Goal: Task Accomplishment & Management: Manage account settings

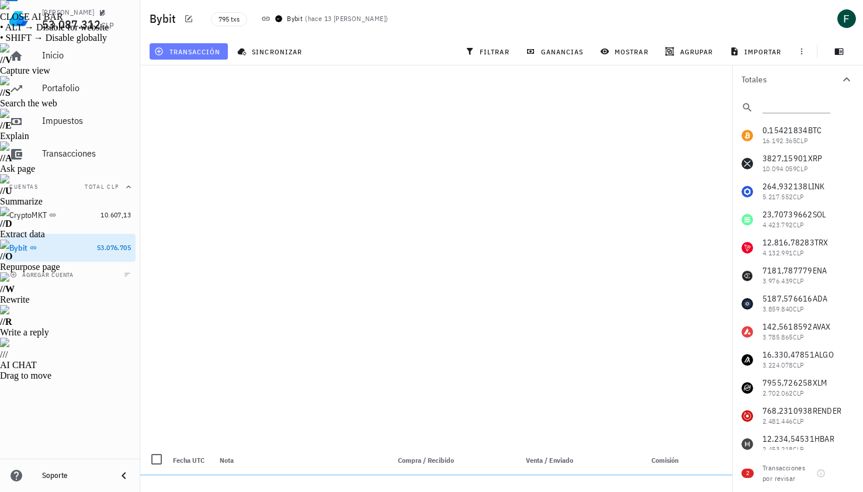
click at [200, 48] on span "transacción" at bounding box center [189, 51] width 64 height 9
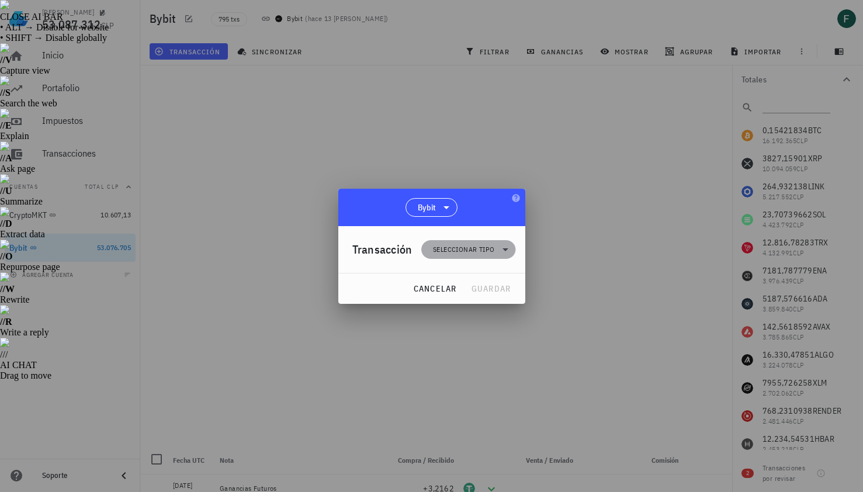
click at [431, 251] on span "Seleccionar tipo" at bounding box center [468, 249] width 80 height 19
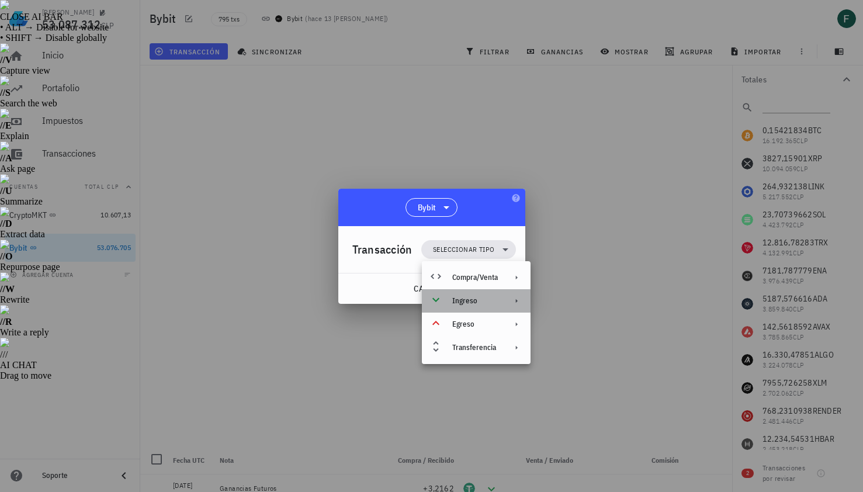
click at [454, 304] on div "Ingreso" at bounding box center [475, 300] width 46 height 9
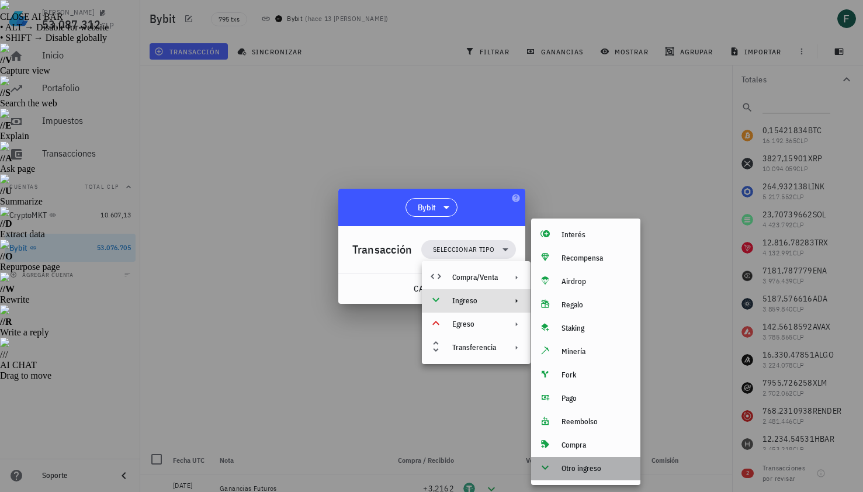
click at [567, 468] on div "Otro ingreso" at bounding box center [596, 468] width 70 height 9
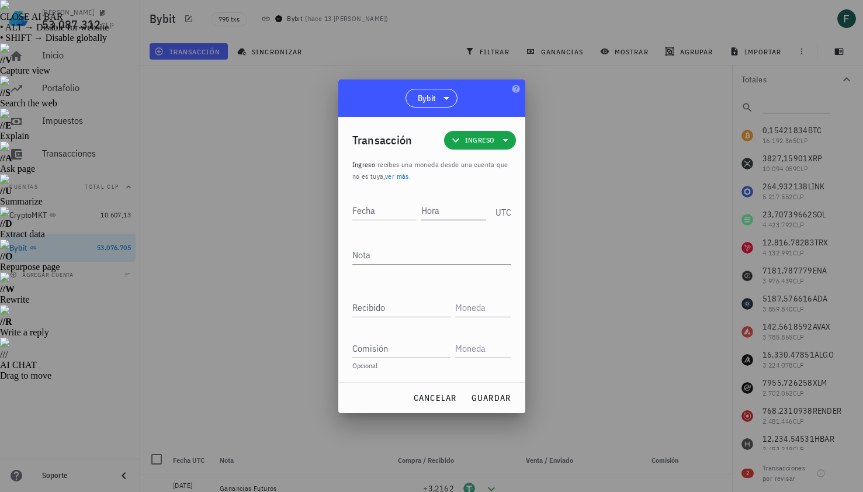
click at [456, 214] on input "Hora" at bounding box center [453, 210] width 65 height 19
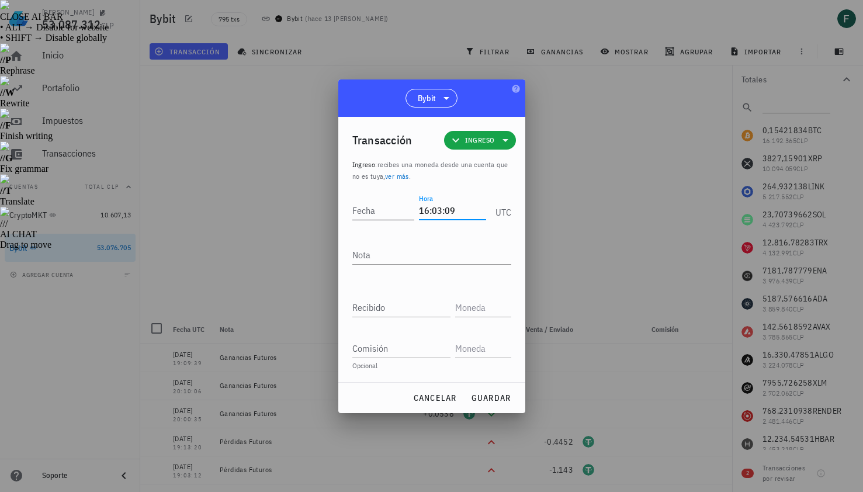
type input "16:03:09"
click at [377, 213] on input "Fecha" at bounding box center [383, 210] width 63 height 19
type input "[DATE]"
click at [402, 255] on textarea "Nota" at bounding box center [431, 254] width 159 height 19
type textarea "Ganancias Futuros"
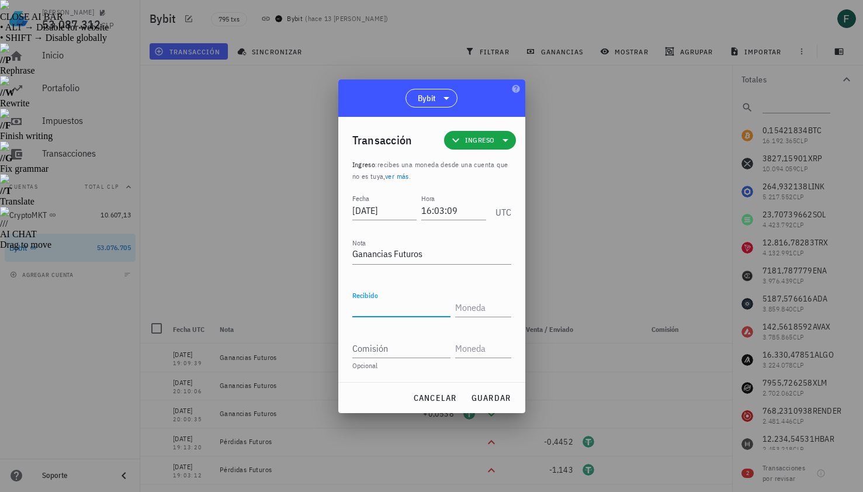
click at [390, 305] on input "Recibido" at bounding box center [401, 307] width 98 height 19
paste input "5,1835"
type input "5,1835"
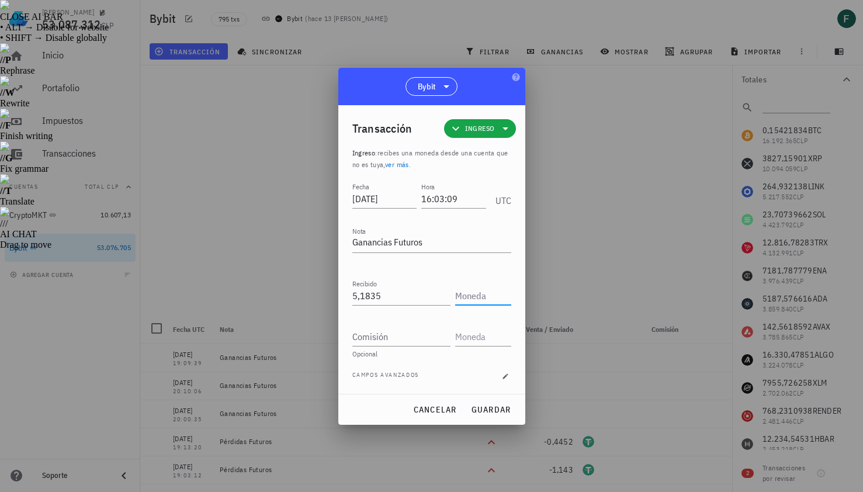
click at [476, 299] on input "text" at bounding box center [482, 295] width 54 height 19
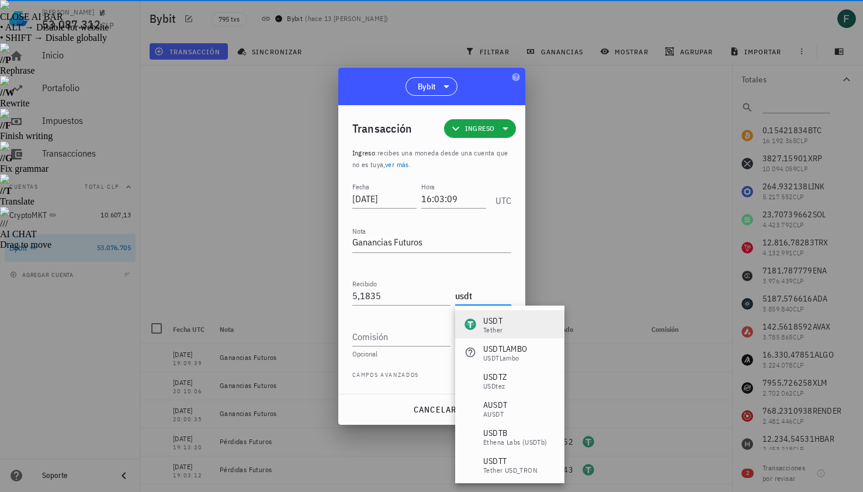
click at [490, 321] on div "USDT" at bounding box center [492, 321] width 19 height 12
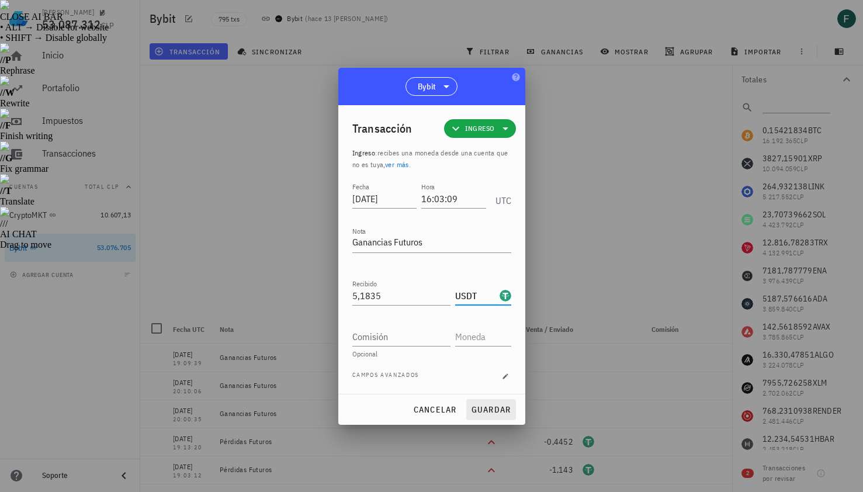
type input "USDT"
click at [500, 403] on button "guardar" at bounding box center [491, 409] width 50 height 21
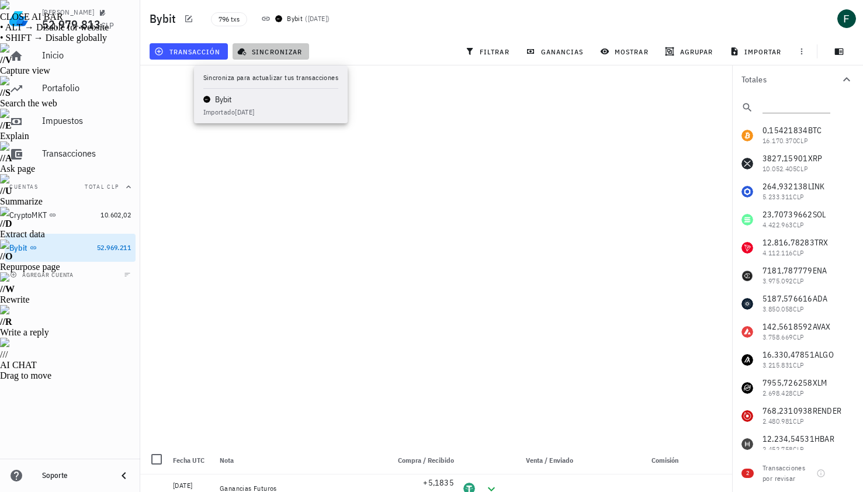
click at [271, 47] on span "sincronizar" at bounding box center [271, 51] width 63 height 9
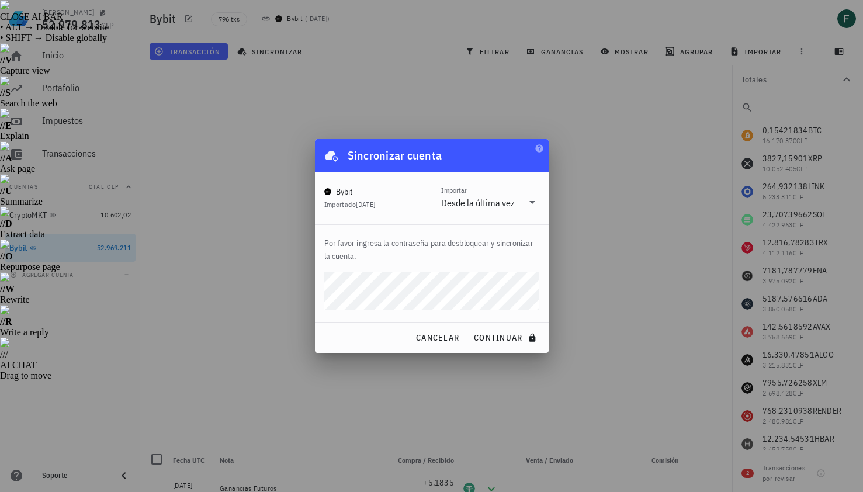
click at [469, 327] on button "continuar" at bounding box center [506, 337] width 75 height 21
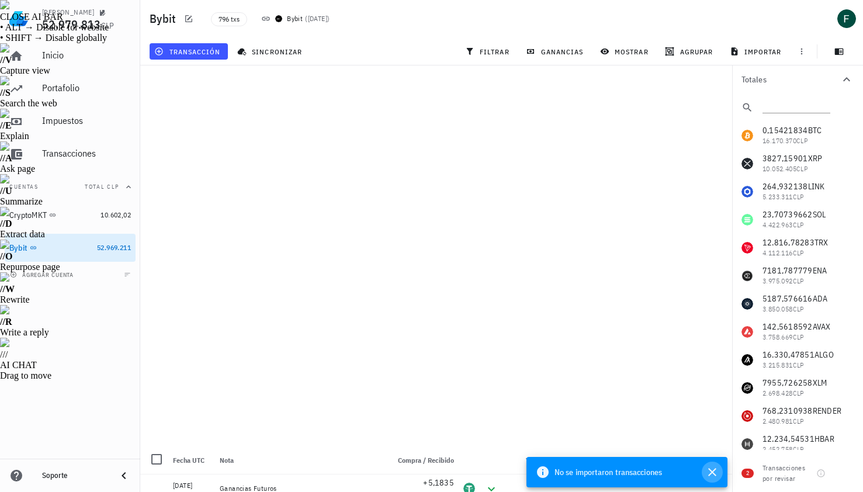
click at [712, 476] on icon "button" at bounding box center [712, 472] width 14 height 14
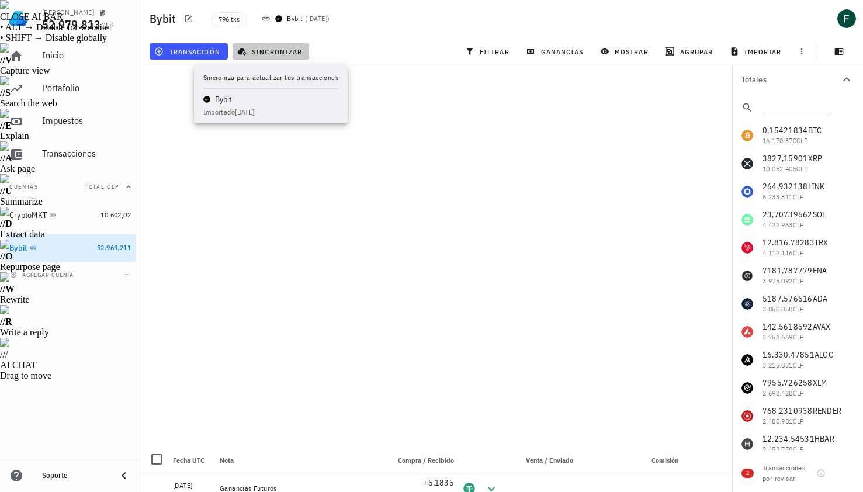
click at [271, 46] on button "sincronizar" at bounding box center [271, 51] width 77 height 16
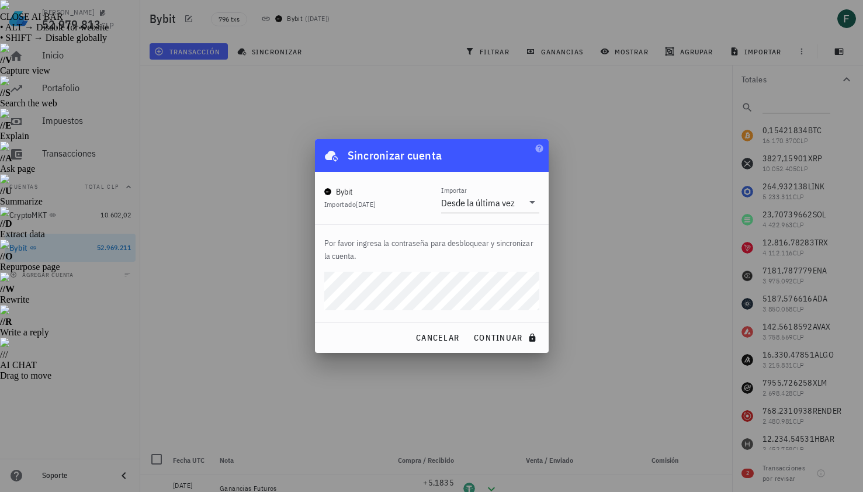
click at [469, 327] on button "continuar" at bounding box center [506, 337] width 75 height 21
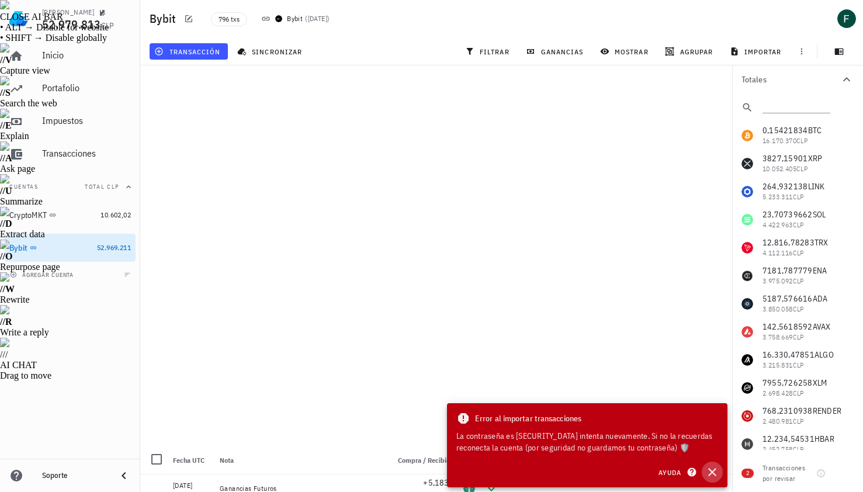
click at [711, 475] on icon "button" at bounding box center [712, 472] width 14 height 14
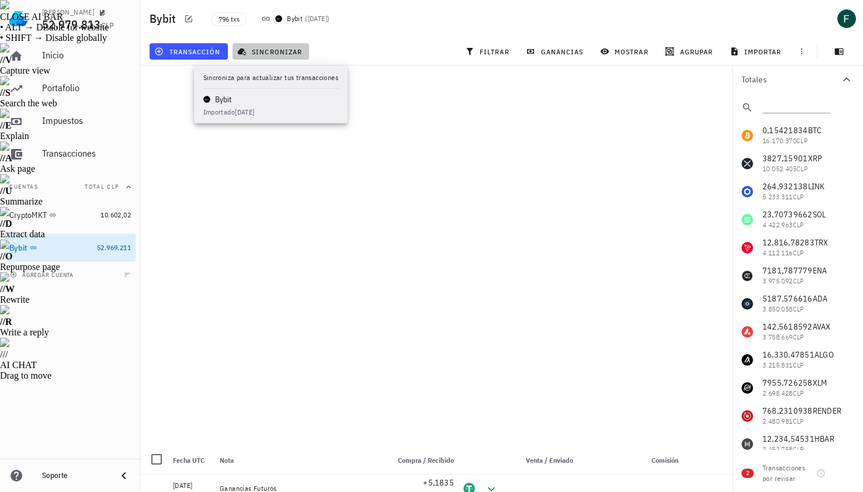
click at [284, 57] on button "sincronizar" at bounding box center [271, 51] width 77 height 16
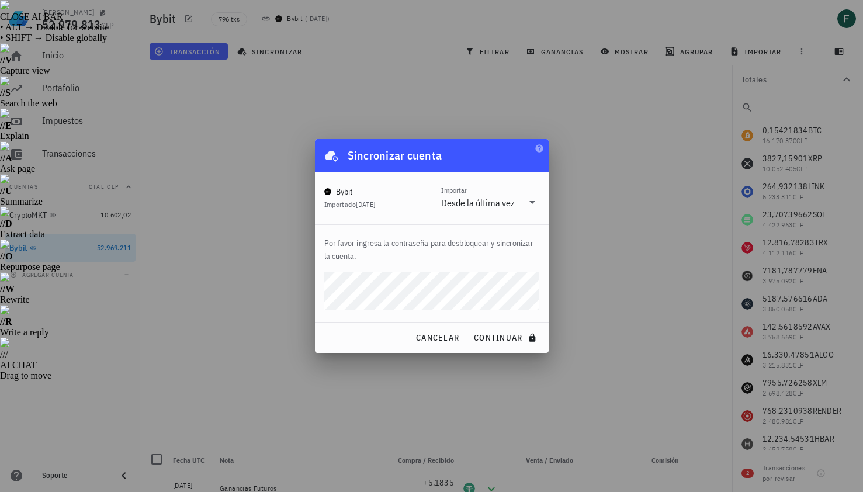
click at [469, 327] on button "continuar" at bounding box center [506, 337] width 75 height 21
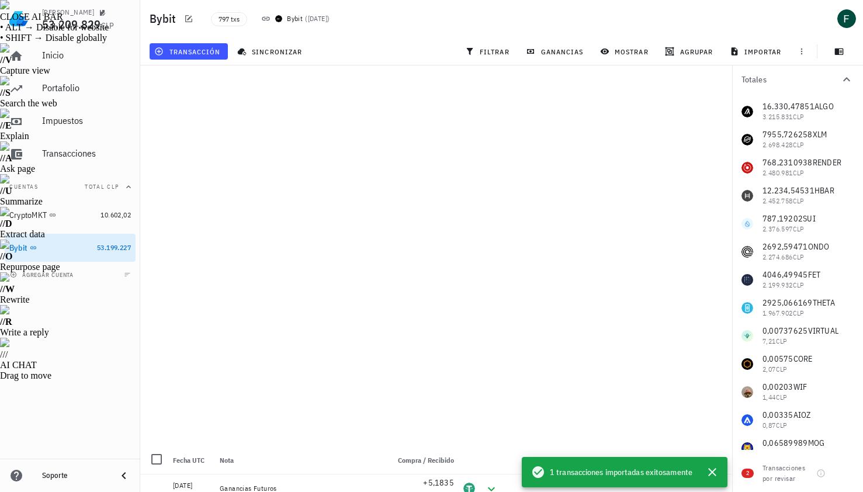
scroll to position [321, 0]
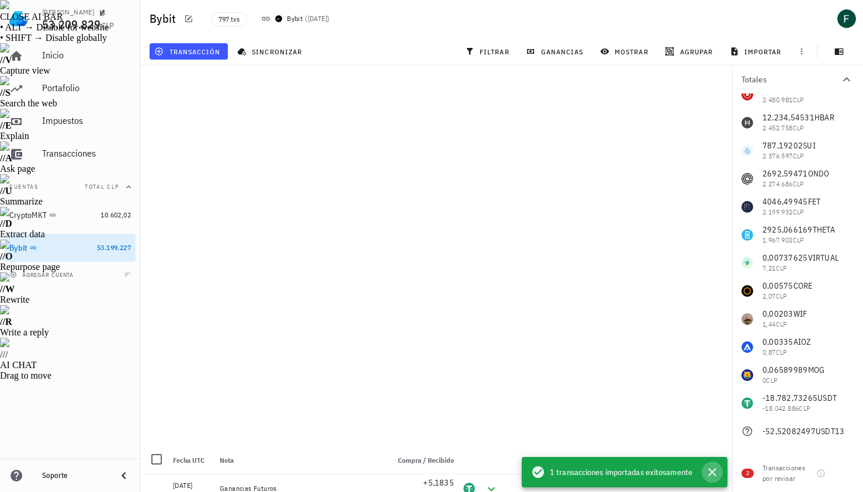
click at [713, 474] on icon "button" at bounding box center [712, 472] width 14 height 14
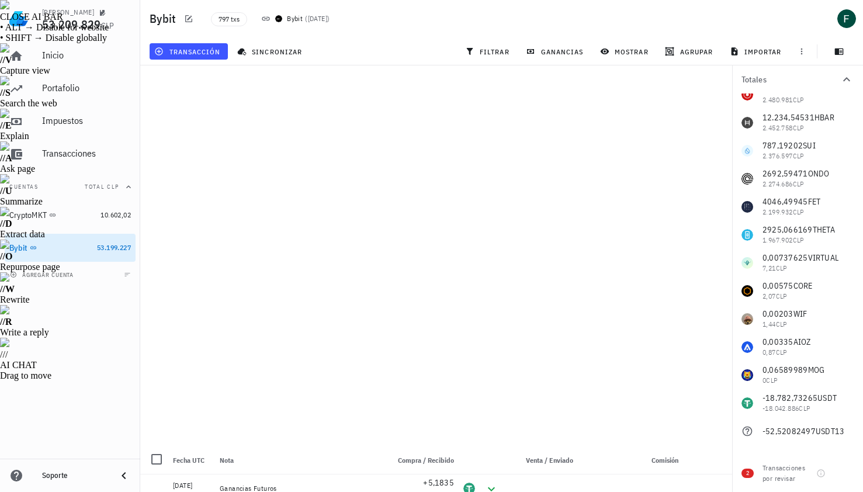
click at [747, 431] on div "0,15421834 BTC 16.170.370 CLP 3827,15901 XRP 10.052.405 CLP 264,932138 LINK 5.2…" at bounding box center [797, 122] width 131 height 645
click at [748, 432] on div "0,15421834 BTC 16.170.370 CLP 3827,15901 XRP 10.052.405 CLP 264,932138 LINK 5.2…" at bounding box center [797, 122] width 131 height 645
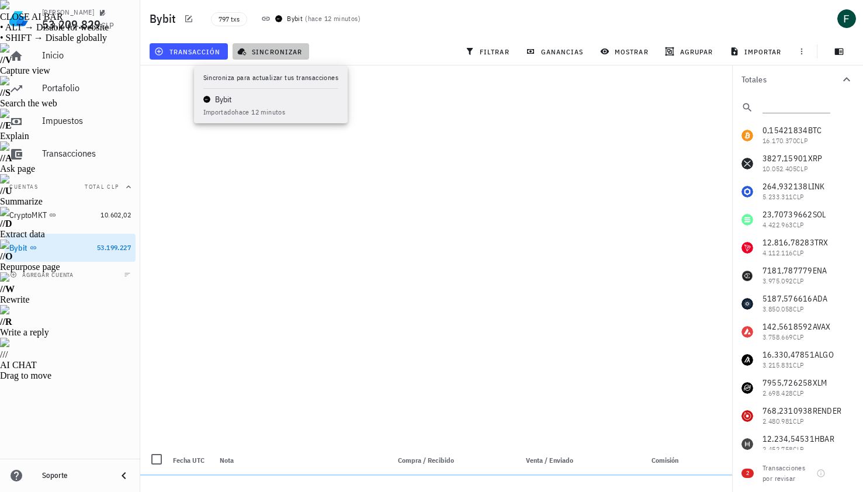
click at [286, 53] on span "sincronizar" at bounding box center [271, 51] width 63 height 9
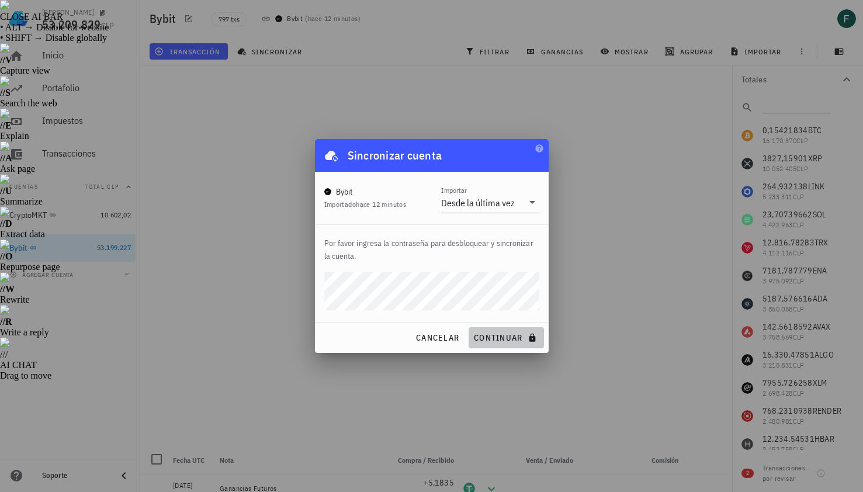
click at [517, 334] on span "continuar" at bounding box center [505, 337] width 65 height 11
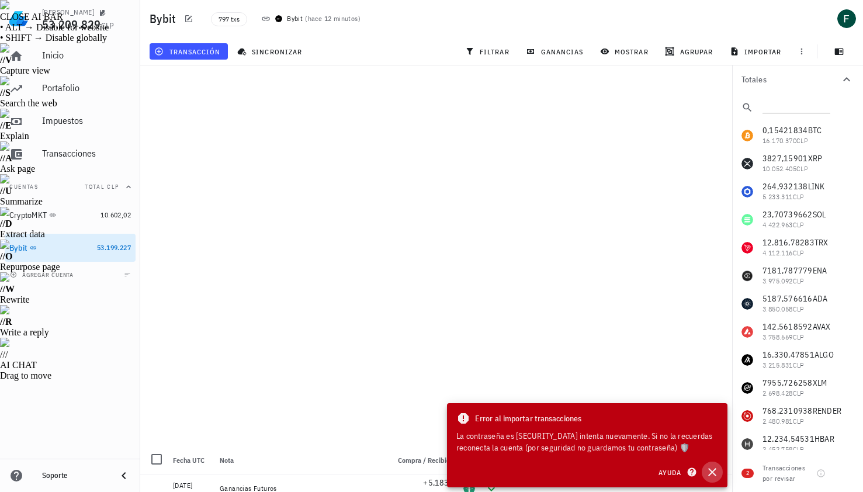
click at [713, 474] on icon "button" at bounding box center [712, 472] width 8 height 8
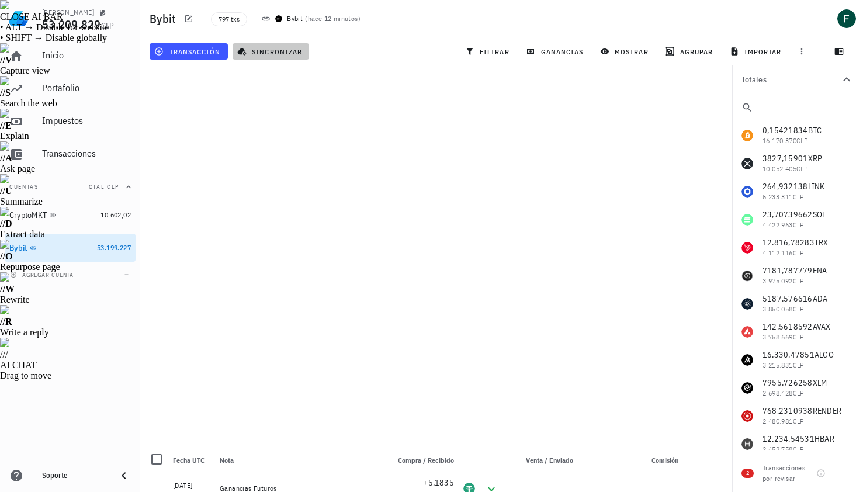
click at [275, 53] on span "sincronizar" at bounding box center [271, 51] width 63 height 9
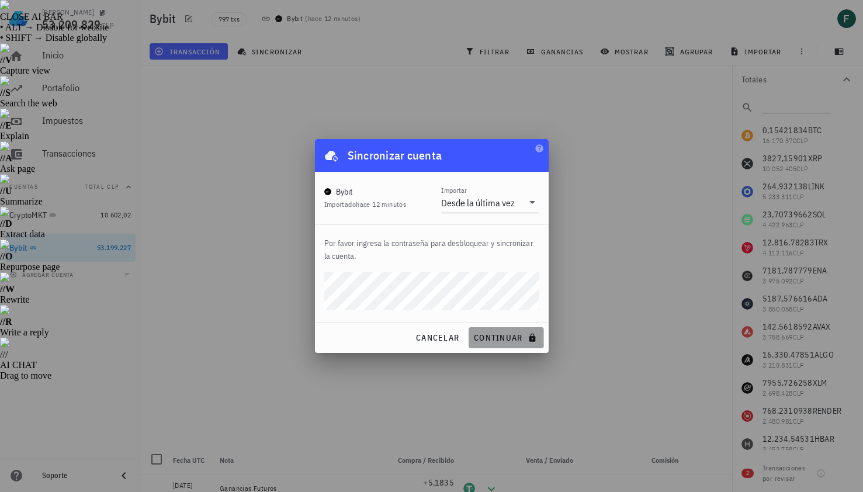
click at [488, 335] on span "continuar" at bounding box center [505, 337] width 65 height 11
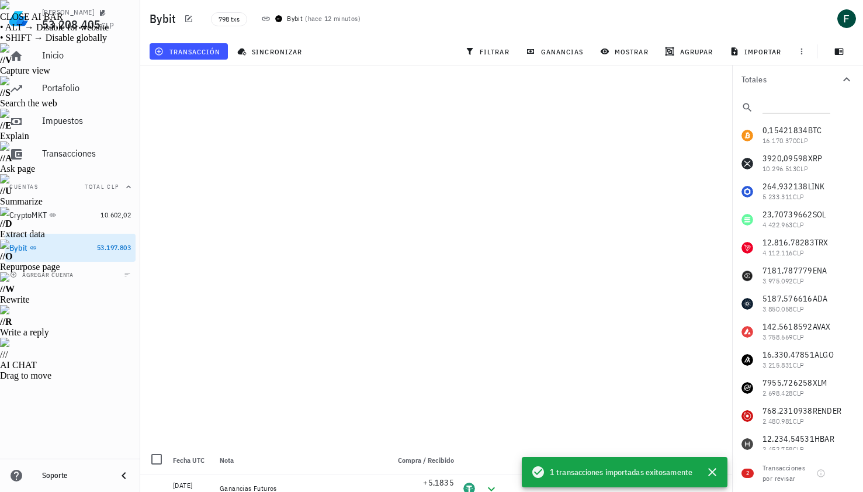
click at [799, 162] on div "0,15421834 BTC 16.170.370 CLP 3920,09598 XRP 10.296.513 CLP 264,932138 LINK 5.2…" at bounding box center [797, 444] width 131 height 645
